Goal: Information Seeking & Learning: Learn about a topic

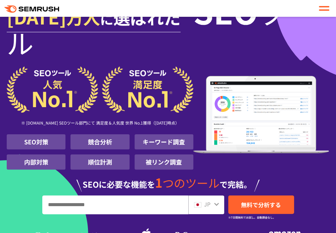
scroll to position [67, 0]
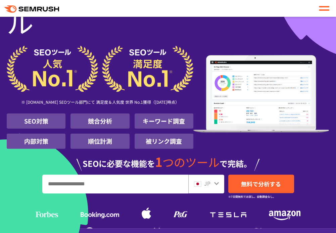
click at [144, 175] on input "URL、キーワードを入力してください" at bounding box center [115, 184] width 145 height 18
click at [146, 175] on input "URL、キーワードを入力してください" at bounding box center [115, 184] width 145 height 18
click at [145, 175] on input "URL、キーワードを入力してください" at bounding box center [115, 184] width 145 height 18
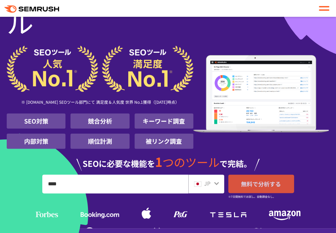
type input "****"
click at [268, 179] on span "無料で分析する" at bounding box center [261, 183] width 40 height 8
